Goal: Task Accomplishment & Management: Manage account settings

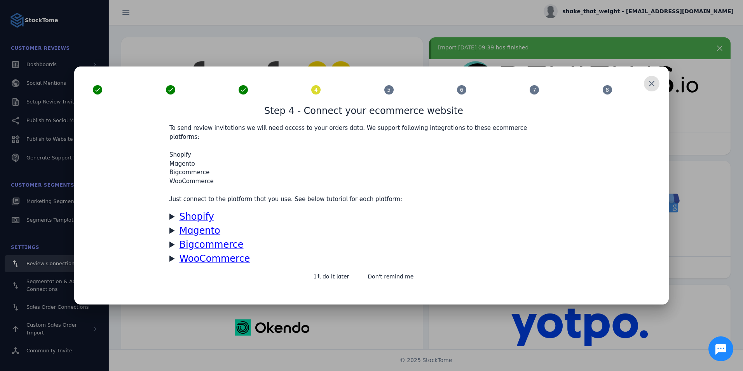
click at [651, 87] on span at bounding box center [651, 83] width 19 height 19
